Goal: Communication & Community: Participate in discussion

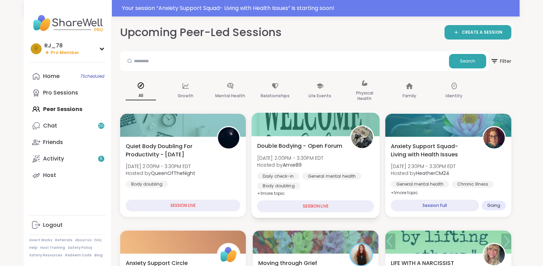
click at [323, 179] on div "Double Bodying - Open Forum [DATE] 2:00PM - 3:30PM EDT Hosted by Amie89 Daily c…" at bounding box center [315, 166] width 117 height 48
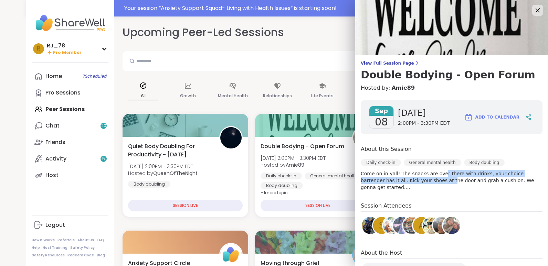
click at [462, 161] on div "About this Session Daily check-in General mental health Body doubling Come on i…" at bounding box center [452, 168] width 182 height 46
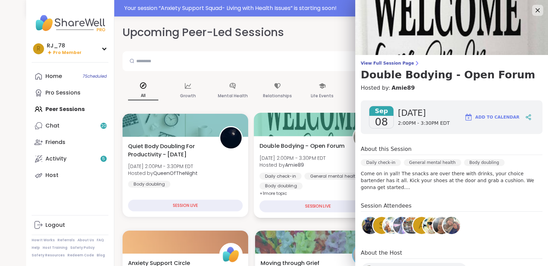
click at [288, 192] on div "Double Bodying - Open Forum [DATE] 2:00PM - 3:30PM EDT Hosted by Amie89 Daily c…" at bounding box center [318, 177] width 128 height 82
click at [533, 11] on icon at bounding box center [537, 10] width 9 height 9
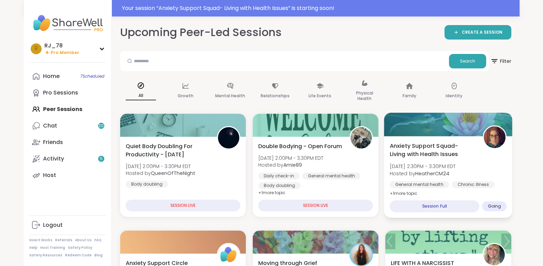
click at [435, 181] on div "General mental health" at bounding box center [419, 184] width 59 height 7
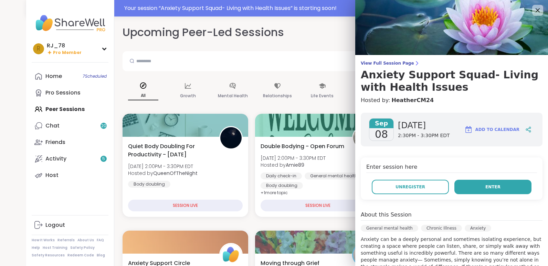
click at [485, 189] on span "Enter" at bounding box center [492, 187] width 15 height 6
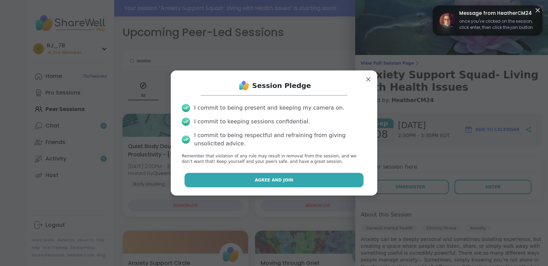
click at [264, 181] on span "Agree and Join" at bounding box center [274, 180] width 39 height 6
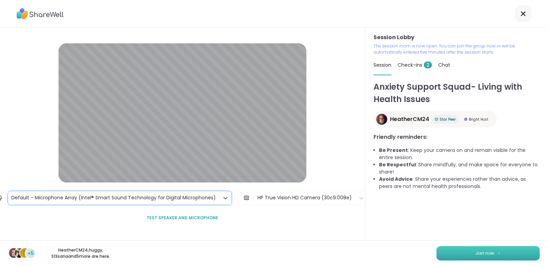
click at [455, 255] on button "Join now" at bounding box center [487, 253] width 103 height 14
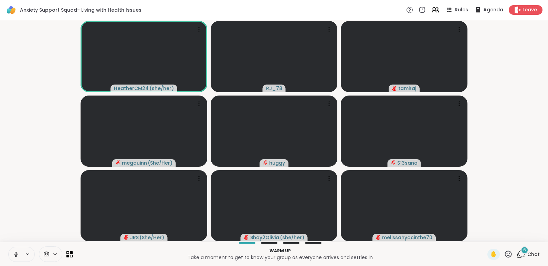
click at [14, 256] on icon at bounding box center [16, 255] width 6 height 6
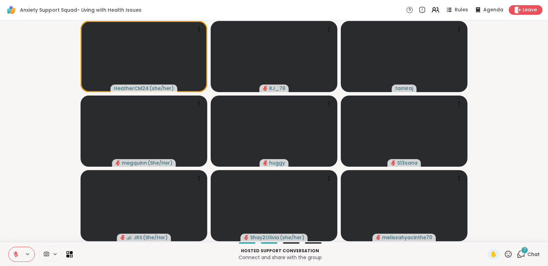
click at [14, 256] on icon at bounding box center [16, 255] width 6 height 6
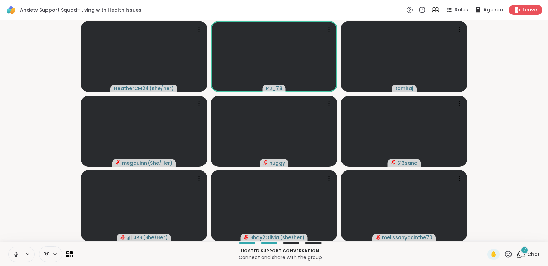
click at [14, 256] on icon at bounding box center [16, 255] width 6 height 6
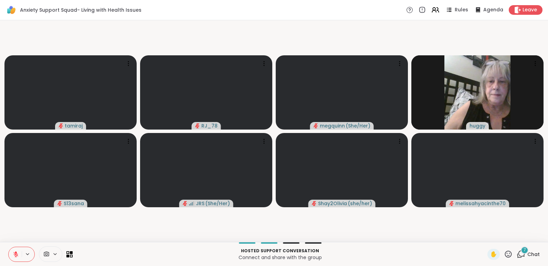
click at [14, 256] on icon at bounding box center [16, 255] width 6 height 6
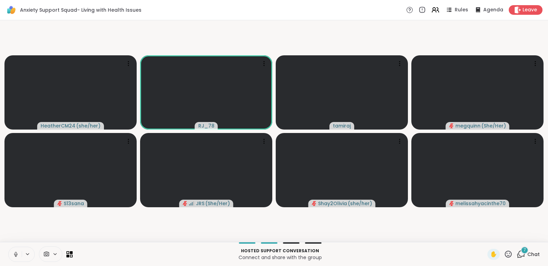
click at [14, 256] on icon at bounding box center [16, 255] width 6 height 6
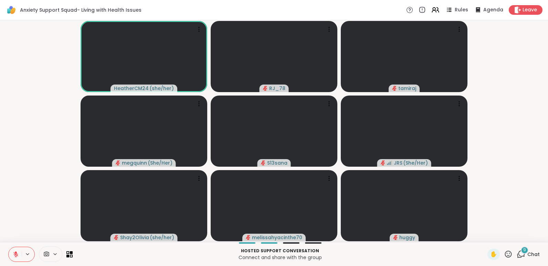
click at [14, 256] on icon at bounding box center [16, 255] width 6 height 6
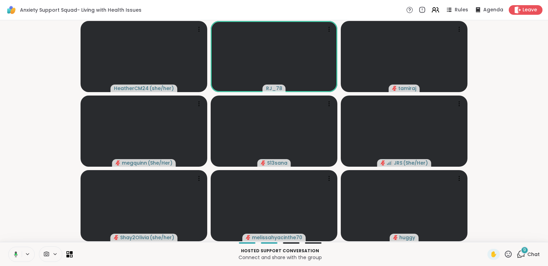
click at [14, 256] on icon at bounding box center [15, 255] width 6 height 6
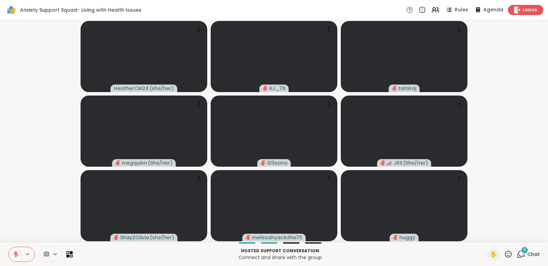
drag, startPoint x: 521, startPoint y: 12, endPoint x: 521, endPoint y: 8, distance: 4.1
click at [522, 8] on span "Leave" at bounding box center [529, 10] width 15 height 7
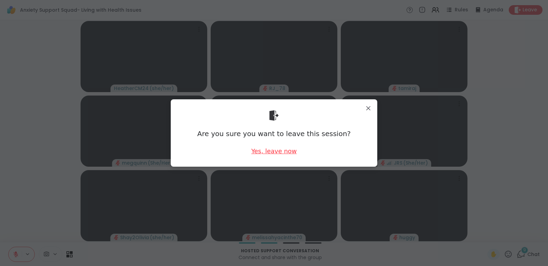
click at [277, 150] on div "Yes, leave now" at bounding box center [273, 151] width 45 height 9
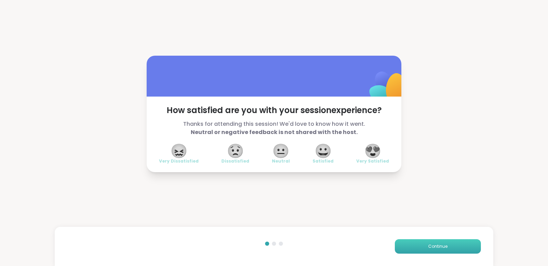
click at [428, 245] on span "Continue" at bounding box center [437, 247] width 19 height 6
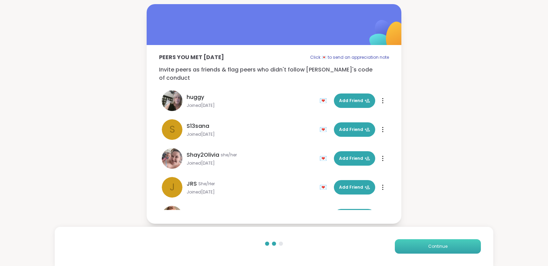
click at [428, 245] on span "Continue" at bounding box center [437, 247] width 19 height 6
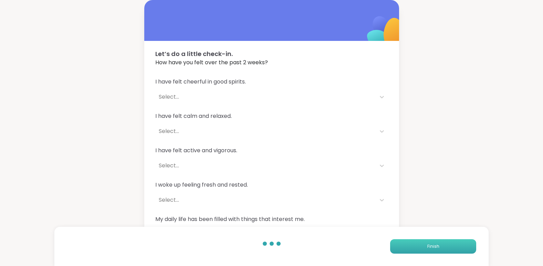
click at [426, 245] on button "Finish" at bounding box center [433, 247] width 86 height 14
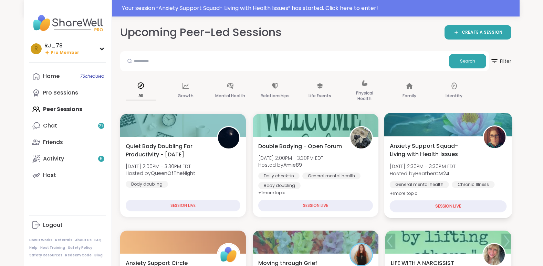
click at [424, 175] on b "HeatherCM24" at bounding box center [432, 173] width 34 height 7
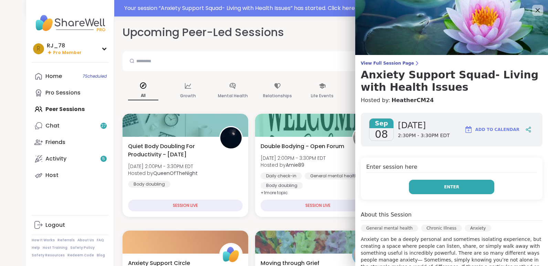
click at [442, 192] on button "Enter" at bounding box center [451, 187] width 85 height 14
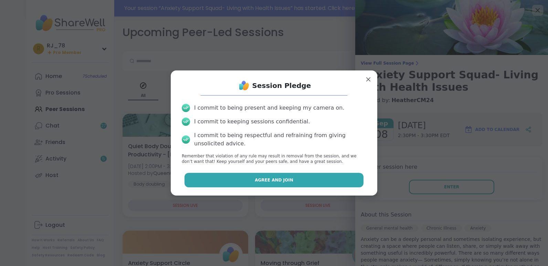
click at [267, 178] on span "Agree and Join" at bounding box center [274, 180] width 39 height 6
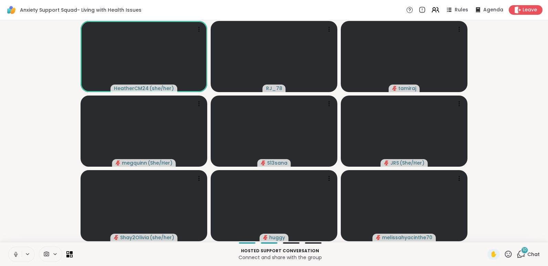
click at [16, 255] on icon at bounding box center [16, 255] width 6 height 6
click at [16, 255] on icon at bounding box center [15, 254] width 5 height 5
click at [16, 255] on icon at bounding box center [16, 255] width 2 height 2
drag, startPoint x: 516, startPoint y: 255, endPoint x: 520, endPoint y: 257, distance: 4.7
click at [520, 257] on icon at bounding box center [521, 254] width 9 height 9
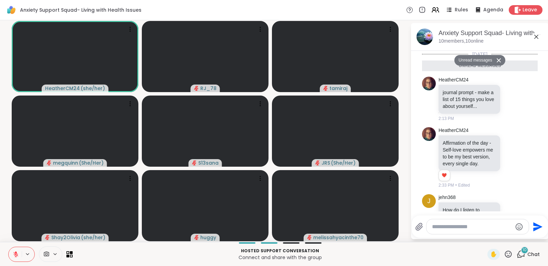
scroll to position [478, 0]
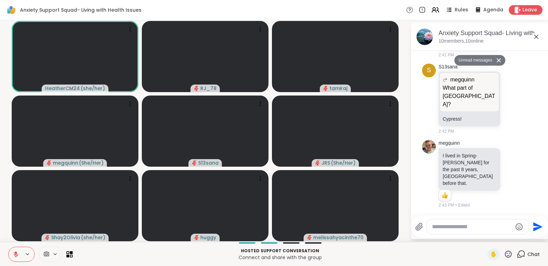
click at [475, 226] on textarea "Type your message" at bounding box center [472, 227] width 80 height 7
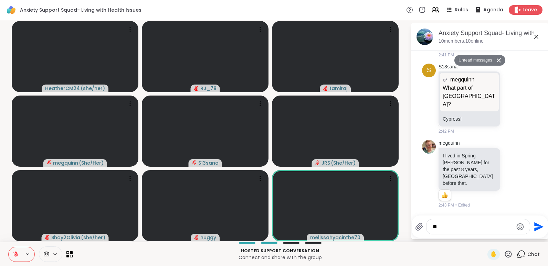
type textarea "*"
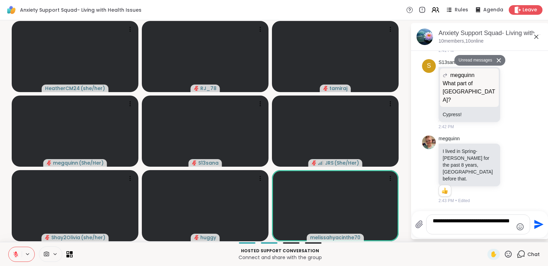
drag, startPoint x: 448, startPoint y: 230, endPoint x: 457, endPoint y: 231, distance: 9.7
click at [457, 231] on textarea "**********" at bounding box center [473, 225] width 80 height 14
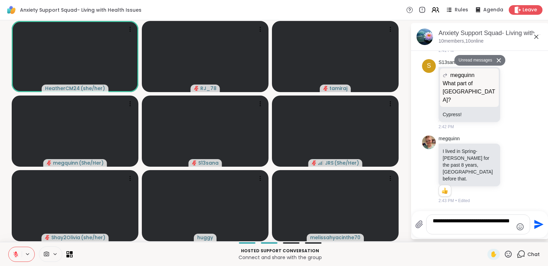
drag, startPoint x: 445, startPoint y: 230, endPoint x: 459, endPoint y: 229, distance: 13.9
click at [459, 229] on textarea "**********" at bounding box center [473, 225] width 80 height 14
type textarea "**********"
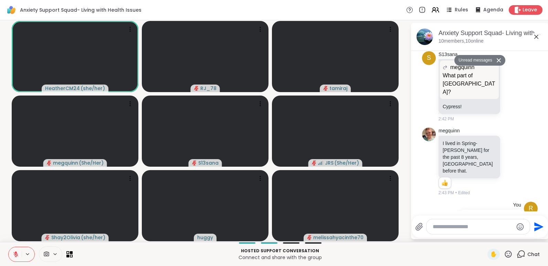
scroll to position [518, 0]
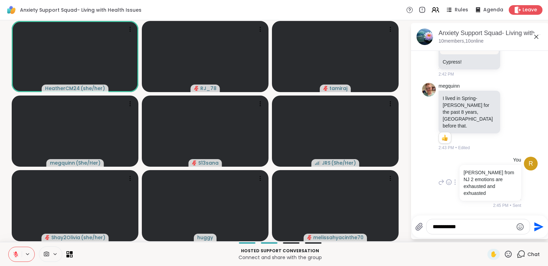
type textarea "**********"
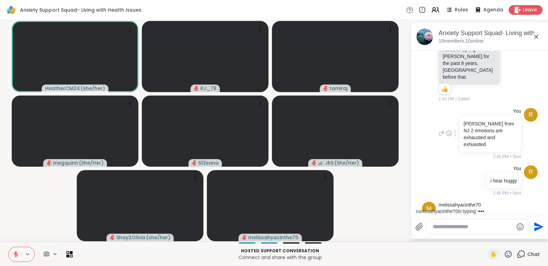
scroll to position [592, 0]
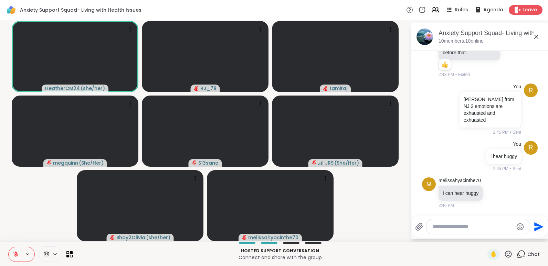
click at [504, 254] on icon at bounding box center [508, 254] width 9 height 9
click at [482, 239] on div "❤️" at bounding box center [488, 236] width 12 height 11
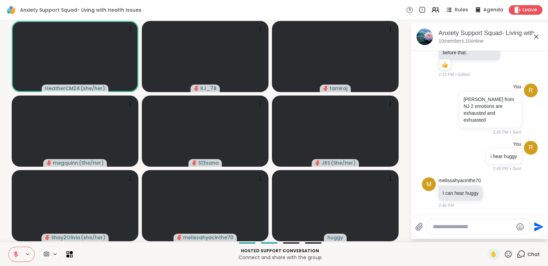
click at [17, 254] on icon at bounding box center [16, 255] width 6 height 6
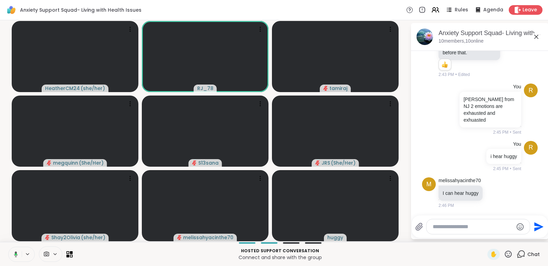
click at [17, 254] on icon at bounding box center [15, 255] width 6 height 6
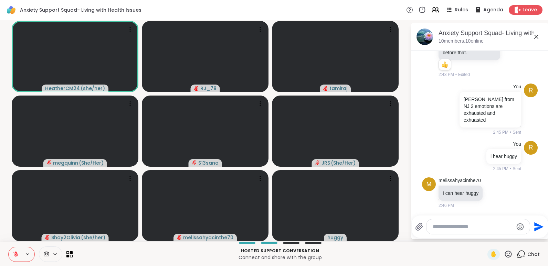
click at [17, 254] on icon at bounding box center [16, 255] width 6 height 6
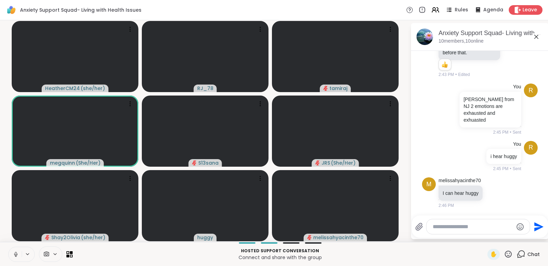
click at [17, 254] on icon at bounding box center [15, 255] width 3 height 2
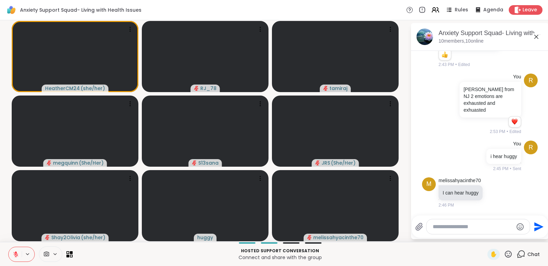
click at [453, 227] on textarea "Type your message" at bounding box center [473, 227] width 80 height 7
type textarea "***"
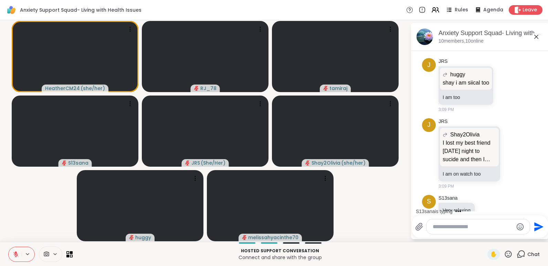
scroll to position [1248, 0]
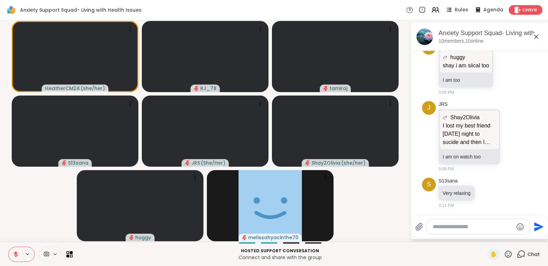
click at [18, 253] on icon at bounding box center [16, 255] width 6 height 6
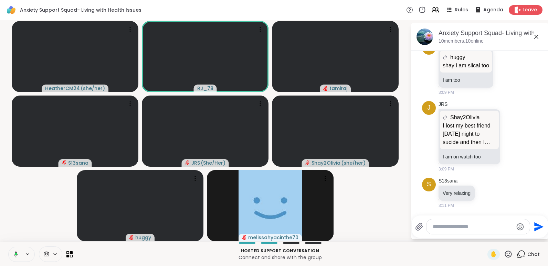
click at [18, 253] on icon at bounding box center [15, 255] width 6 height 6
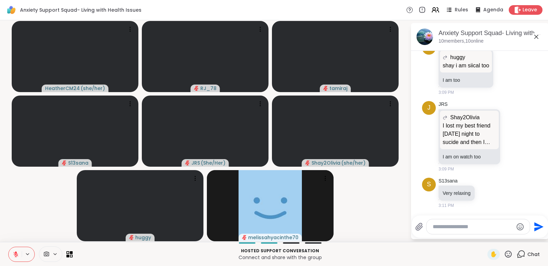
click at [18, 253] on icon at bounding box center [16, 255] width 6 height 6
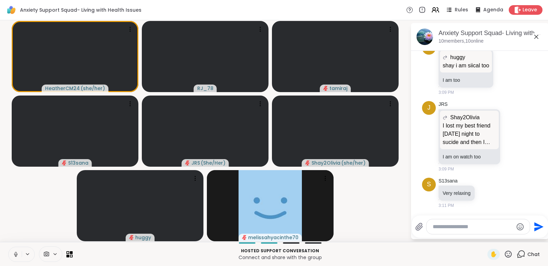
click at [18, 253] on icon at bounding box center [16, 255] width 6 height 6
click at [522, 11] on span "Leave" at bounding box center [529, 10] width 15 height 7
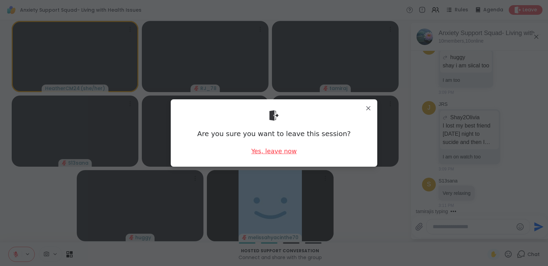
click at [263, 150] on div "Yes, leave now" at bounding box center [273, 151] width 45 height 9
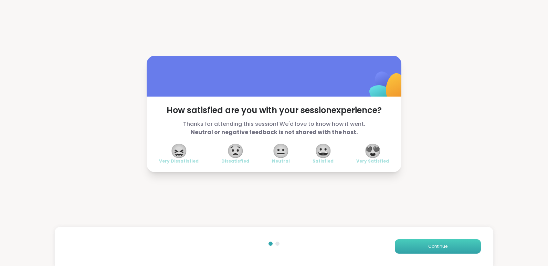
click at [430, 245] on span "Continue" at bounding box center [437, 247] width 19 height 6
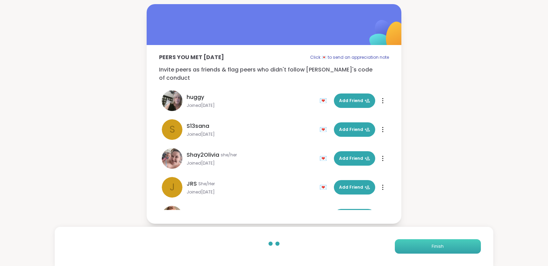
click at [439, 251] on button "Finish" at bounding box center [438, 247] width 86 height 14
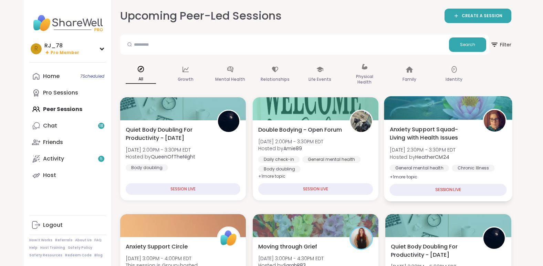
click at [440, 143] on div "Anxiety Support Squad- Living with Health Issues [DATE] 2:30PM - 3:30PM EDT Hos…" at bounding box center [448, 153] width 117 height 56
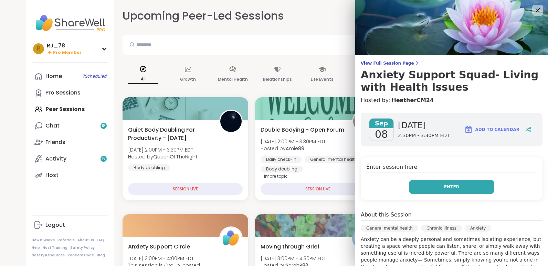
click at [437, 187] on button "Enter" at bounding box center [451, 187] width 85 height 14
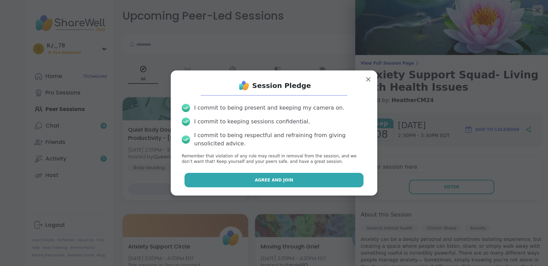
click at [275, 179] on span "Agree and Join" at bounding box center [274, 180] width 39 height 6
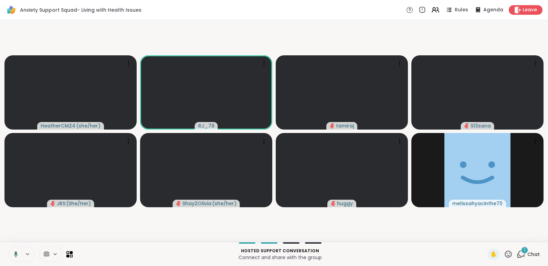
click at [12, 254] on icon at bounding box center [15, 255] width 6 height 6
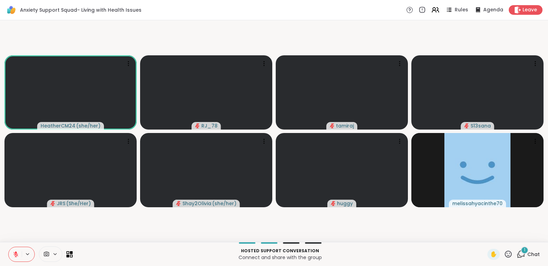
click at [12, 254] on button at bounding box center [15, 254] width 13 height 14
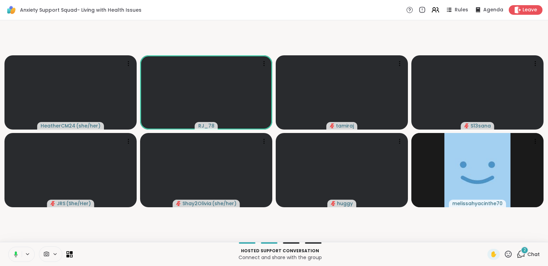
click at [12, 254] on icon at bounding box center [15, 255] width 6 height 6
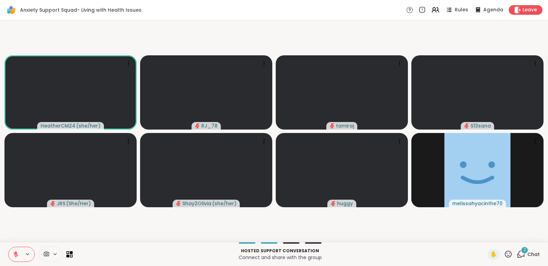
click at [521, 253] on div "2" at bounding box center [525, 251] width 8 height 8
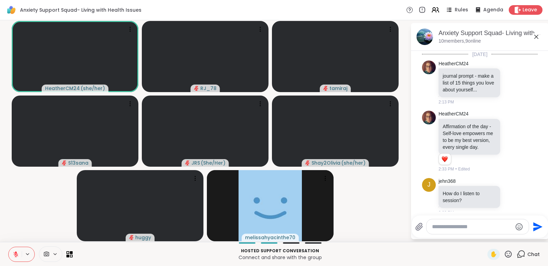
scroll to position [1345, 0]
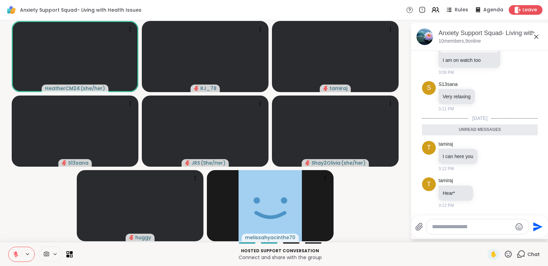
click at [470, 226] on textarea "Type your message" at bounding box center [472, 227] width 80 height 7
type textarea "**********"
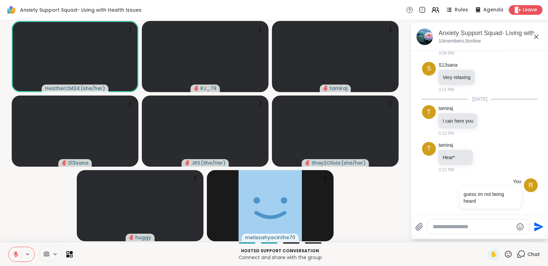
scroll to position [1372, 0]
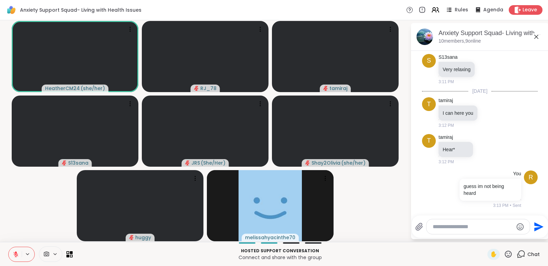
click at [16, 252] on icon at bounding box center [16, 255] width 6 height 6
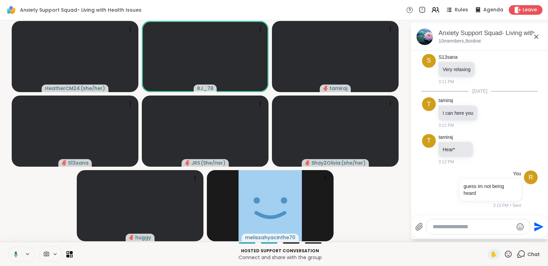
click at [16, 252] on icon at bounding box center [15, 255] width 6 height 6
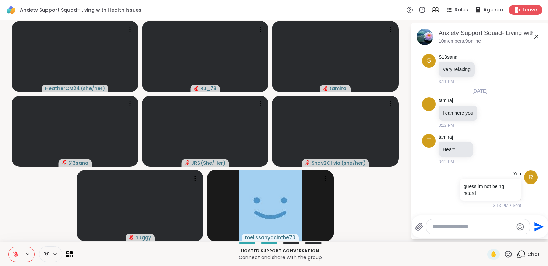
click at [16, 252] on icon at bounding box center [16, 255] width 6 height 6
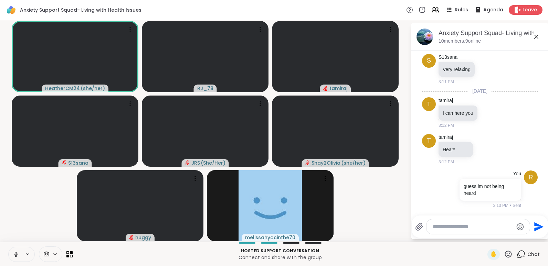
click at [16, 252] on icon at bounding box center [16, 255] width 6 height 6
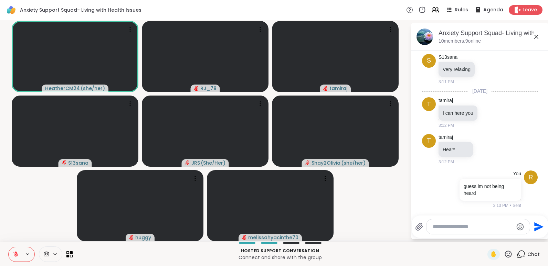
click at [448, 226] on textarea "Type your message" at bounding box center [473, 227] width 80 height 7
type textarea "**********"
click at [533, 227] on icon "Send" at bounding box center [537, 227] width 11 height 11
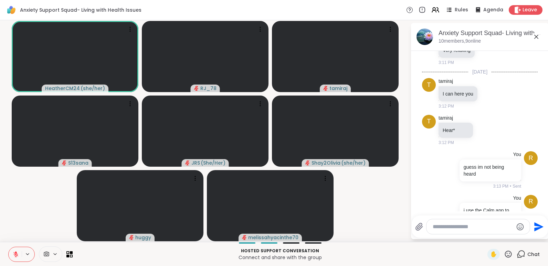
scroll to position [1416, 0]
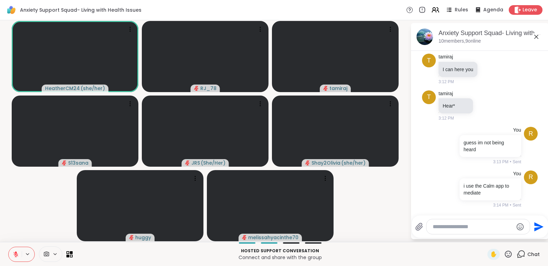
click at [468, 229] on textarea "Type your message" at bounding box center [473, 227] width 80 height 7
type textarea "**********"
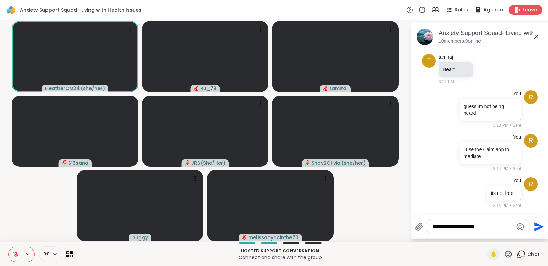
type textarea "**********"
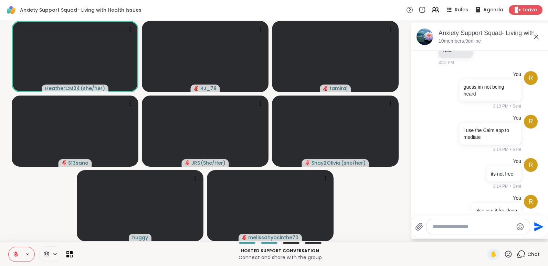
scroll to position [1489, 0]
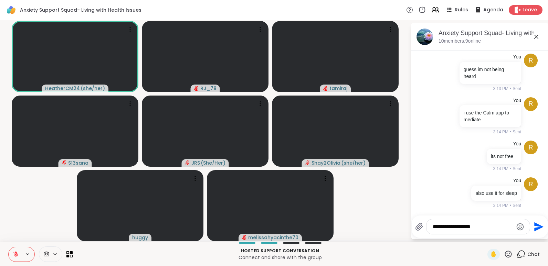
type textarea "**********"
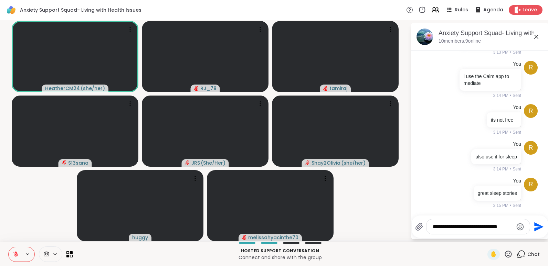
type textarea "**********"
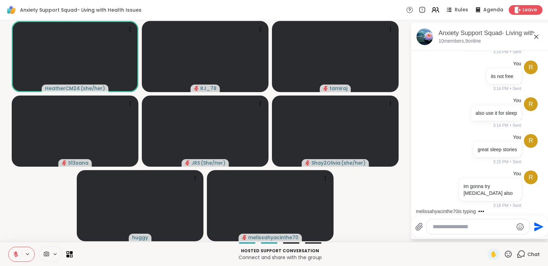
scroll to position [1613, 0]
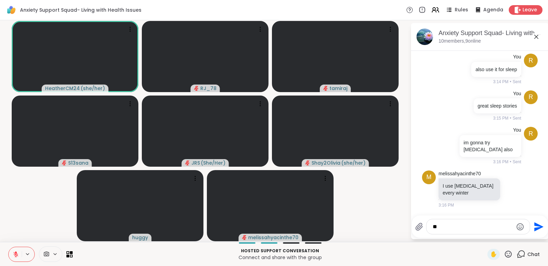
type textarea "*"
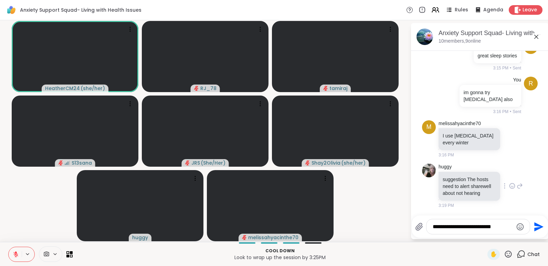
type textarea "**********"
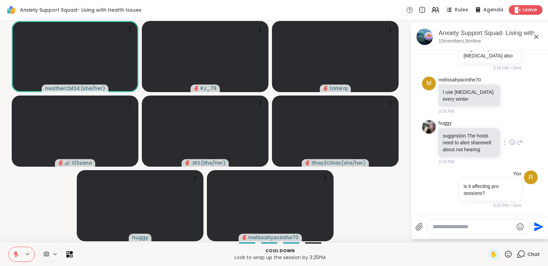
scroll to position [1771, 0]
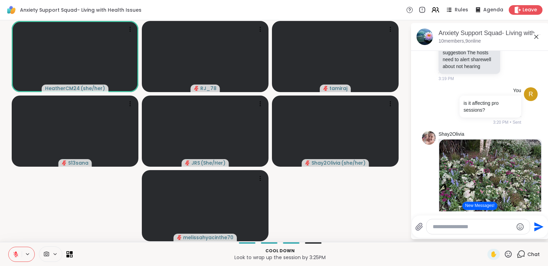
click at [14, 253] on icon at bounding box center [15, 254] width 5 height 5
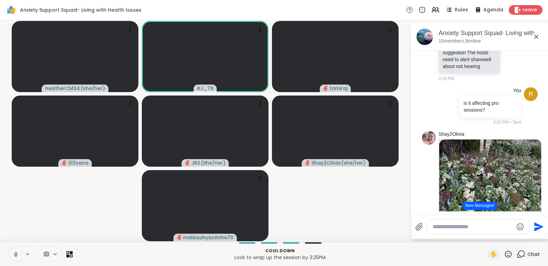
click at [14, 253] on icon at bounding box center [16, 255] width 6 height 6
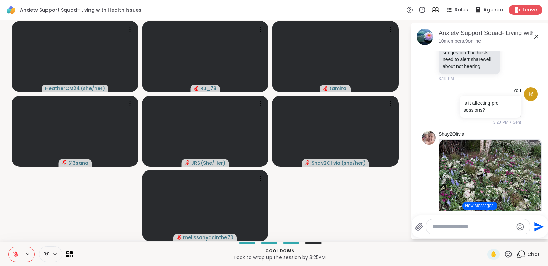
click at [443, 228] on textarea "Type your message" at bounding box center [473, 227] width 80 height 7
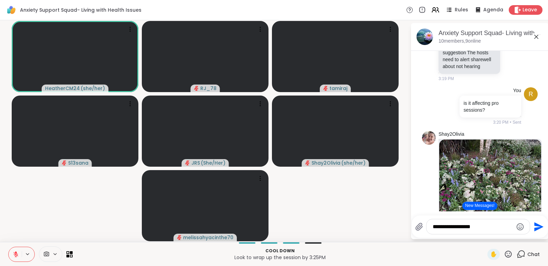
type textarea "**********"
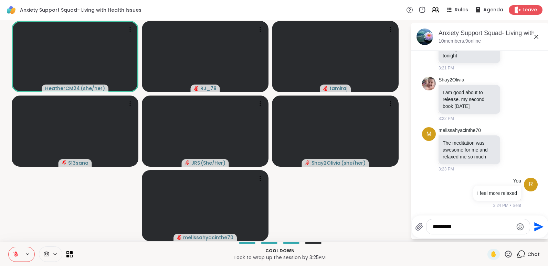
type textarea "**********"
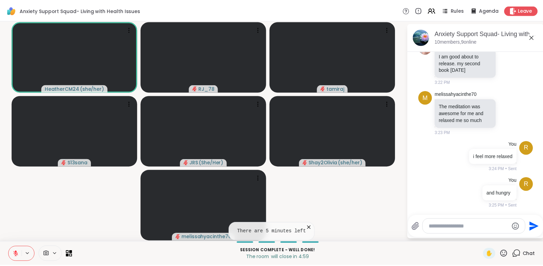
scroll to position [2155, 0]
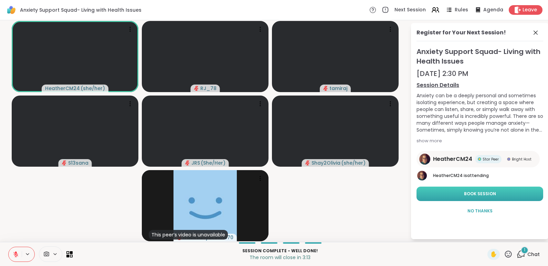
click at [488, 197] on span "Book Session" at bounding box center [480, 194] width 32 height 6
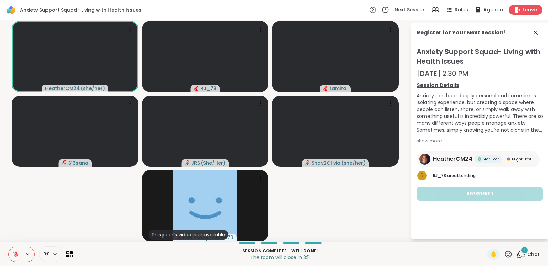
click at [504, 254] on icon at bounding box center [508, 254] width 9 height 9
click at [485, 235] on span "❤️" at bounding box center [488, 236] width 7 height 8
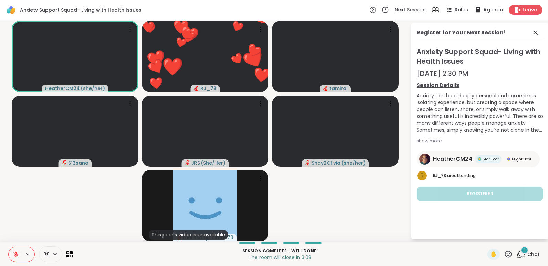
click at [370, 195] on video-player-container "HeatherCM24 ( she/her ) ❤️ RJ_78 ❤️ ❤️ ❤️ ❤️ ❤️ ❤️ ❤️ ❤️ ❤️ ❤️ ❤️ ❤️ ❤️ ❤️ ❤️ ❤…" at bounding box center [205, 131] width 402 height 216
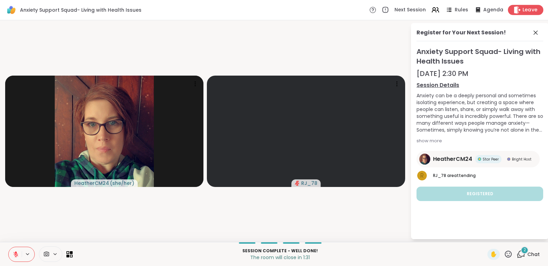
click at [523, 9] on span "Leave" at bounding box center [529, 10] width 15 height 7
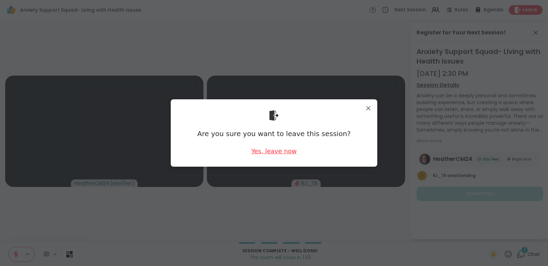
click at [273, 150] on div "Yes, leave now" at bounding box center [273, 151] width 45 height 9
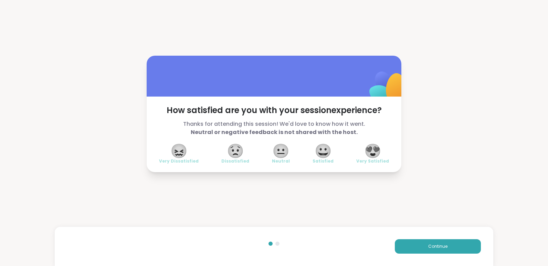
click at [273, 150] on span "😐" at bounding box center [280, 151] width 17 height 12
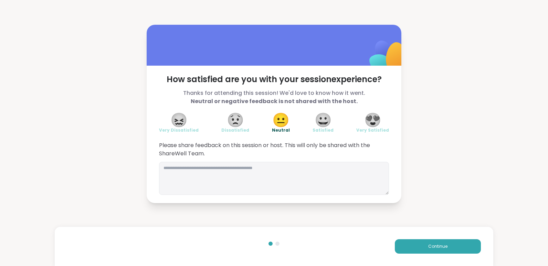
click at [374, 124] on span "😍" at bounding box center [372, 120] width 17 height 12
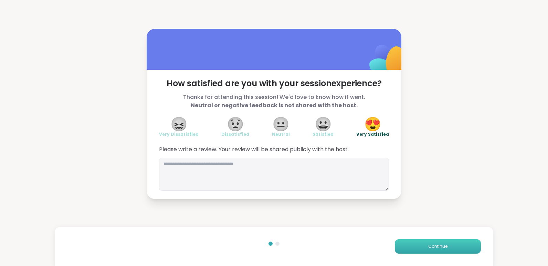
click at [446, 250] on button "Continue" at bounding box center [438, 247] width 86 height 14
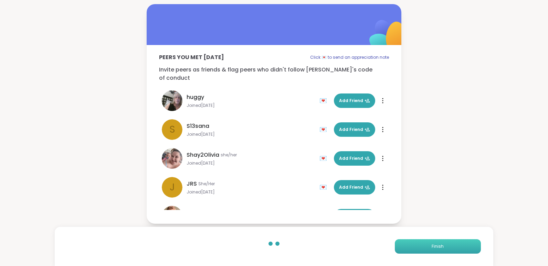
click at [446, 250] on button "Finish" at bounding box center [438, 247] width 86 height 14
